Goal: Information Seeking & Learning: Learn about a topic

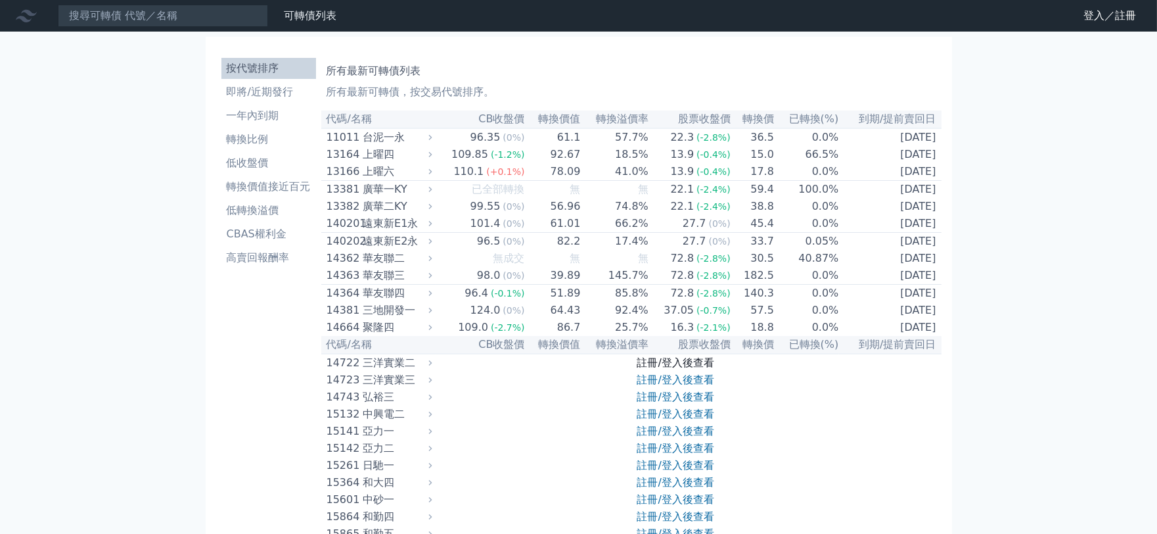
click at [672, 369] on link "註冊/登入後查看" at bounding box center [675, 362] width 77 height 12
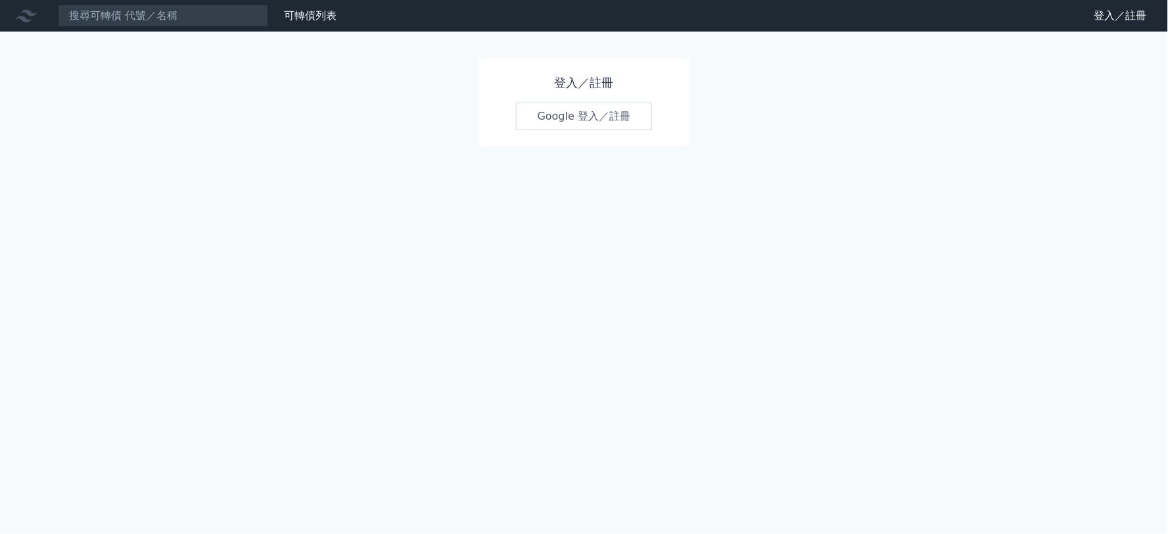
click at [585, 117] on link "Google 登入／註冊" at bounding box center [584, 117] width 137 height 28
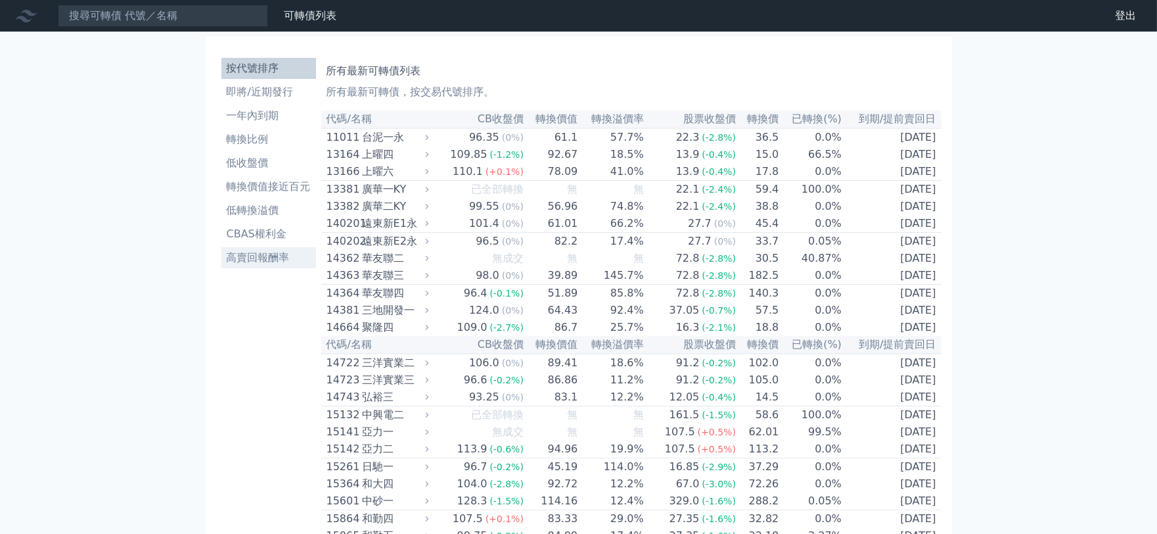
click at [264, 255] on li "高賣回報酬率" at bounding box center [268, 258] width 95 height 16
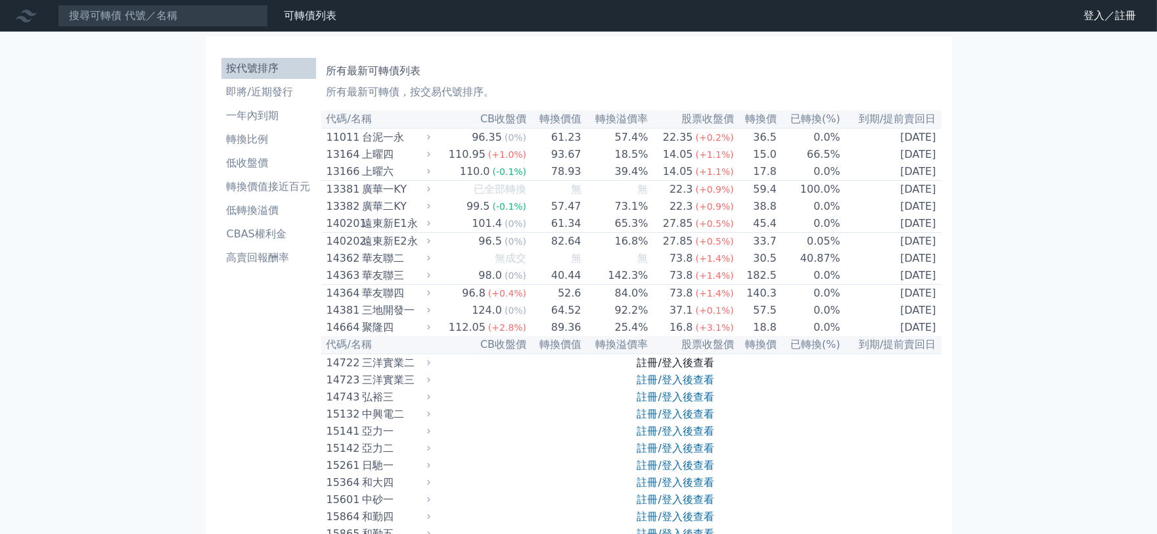
click at [674, 369] on link "註冊/登入後查看" at bounding box center [675, 362] width 77 height 12
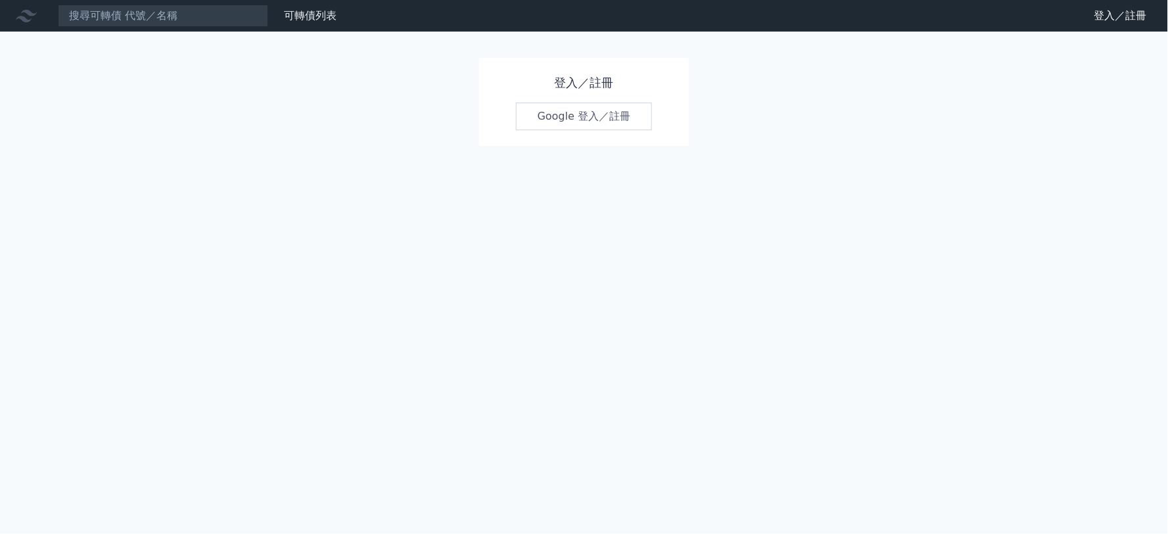
click at [573, 114] on link "Google 登入／註冊" at bounding box center [584, 117] width 137 height 28
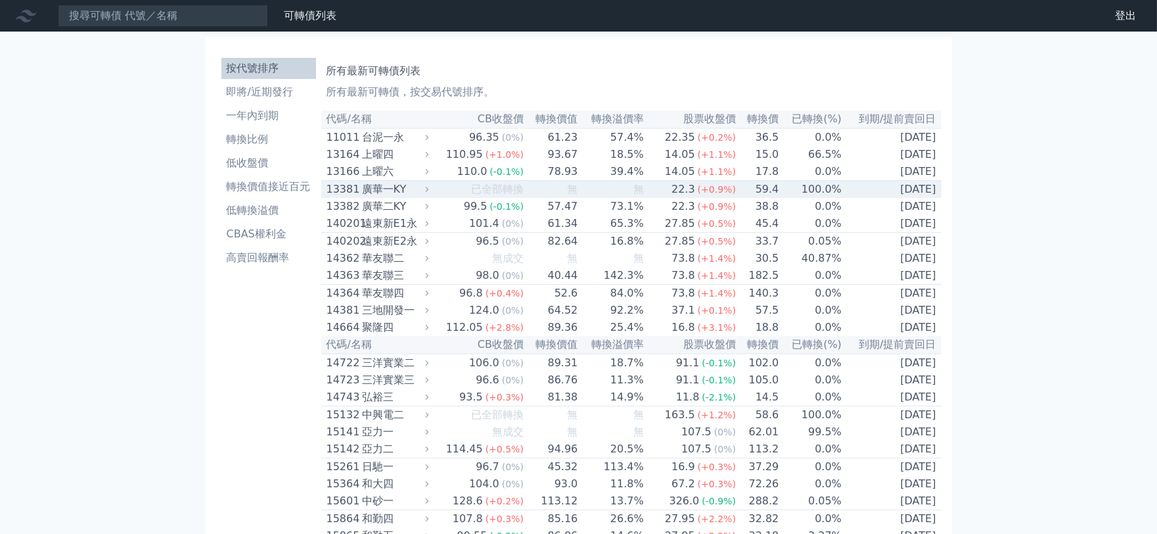
scroll to position [766, 0]
